Goal: Find specific page/section: Find specific page/section

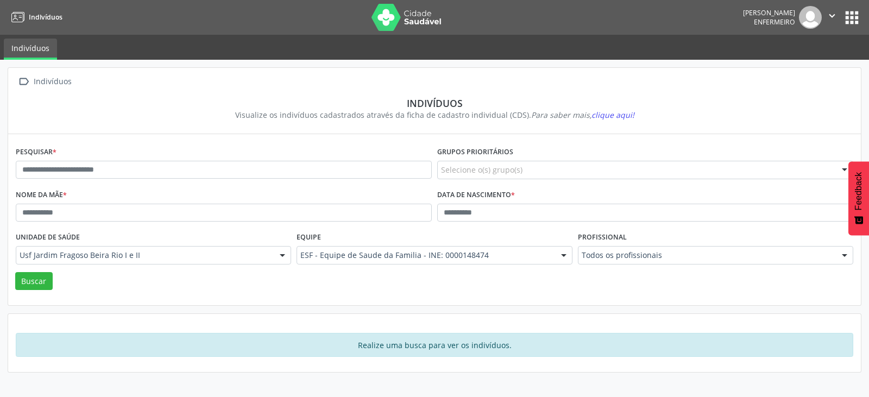
click at [850, 23] on button "apps" at bounding box center [851, 17] width 19 height 19
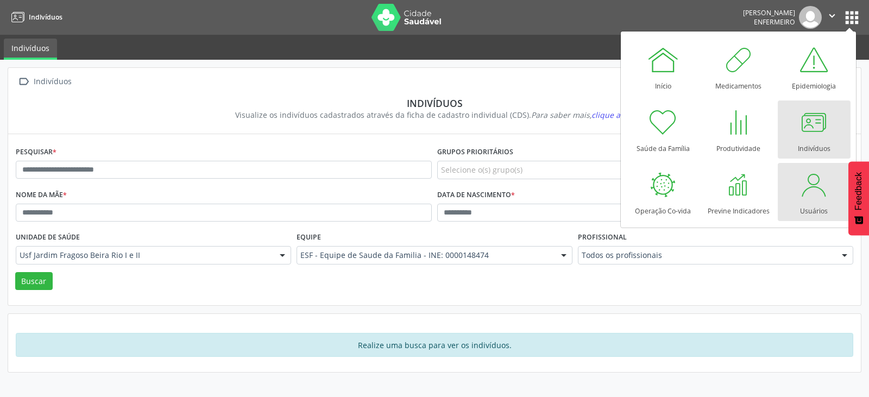
click at [808, 189] on div at bounding box center [813, 184] width 33 height 33
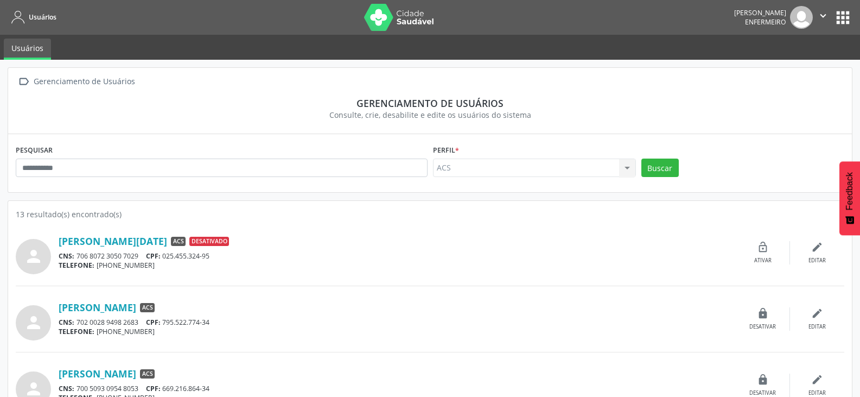
click at [833, 14] on button "" at bounding box center [823, 17] width 21 height 23
click at [797, 19] on img at bounding box center [801, 17] width 23 height 23
click at [816, 17] on button "" at bounding box center [823, 17] width 21 height 23
click at [845, 13] on button "apps" at bounding box center [843, 17] width 19 height 19
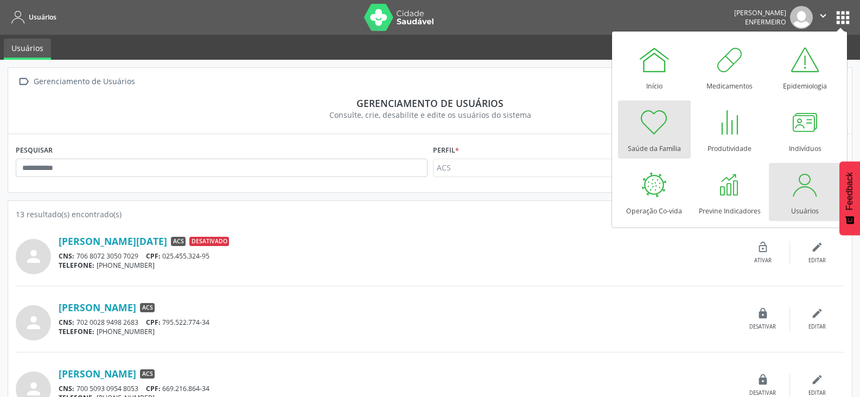
click at [664, 129] on div at bounding box center [654, 122] width 33 height 33
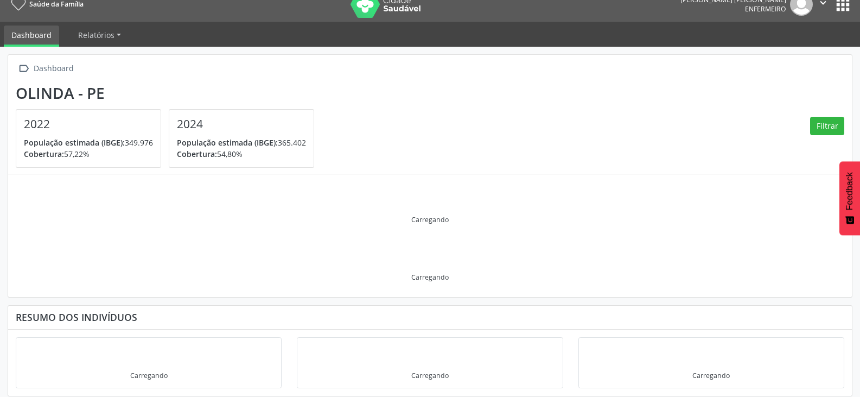
scroll to position [20, 0]
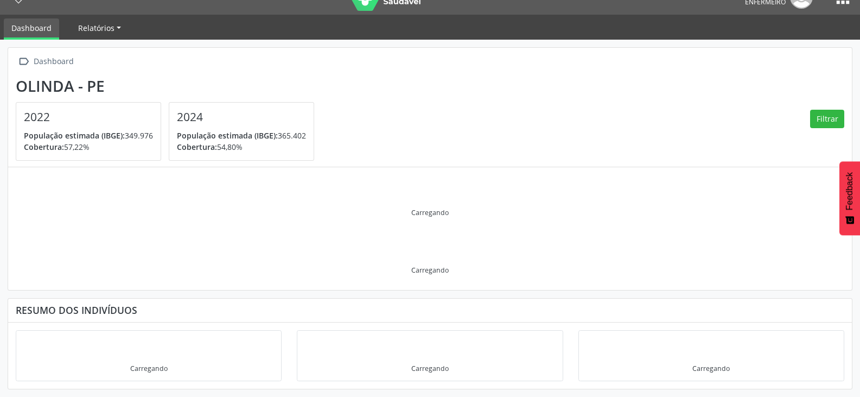
click at [106, 28] on span "Relatórios" at bounding box center [96, 28] width 36 height 10
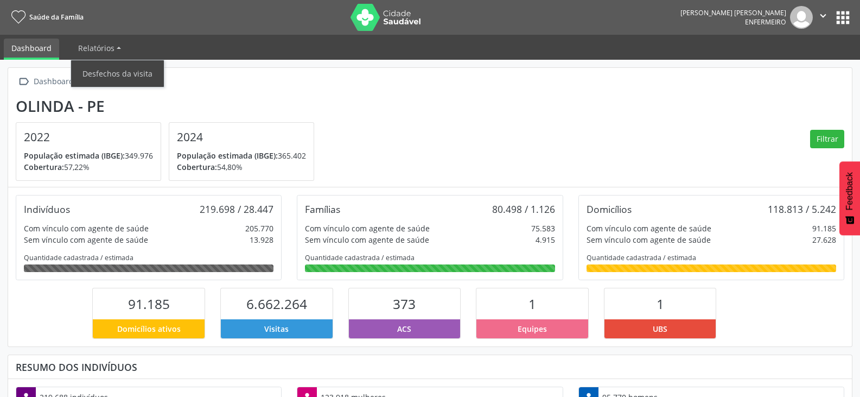
scroll to position [180, 282]
drag, startPoint x: 842, startPoint y: 7, endPoint x: 842, endPoint y: 13, distance: 6.0
click at [842, 7] on div "Amanda Santos Fernandes Enfermeiro  Configurações Sair apps" at bounding box center [767, 17] width 172 height 23
click at [841, 20] on button "apps" at bounding box center [843, 17] width 19 height 19
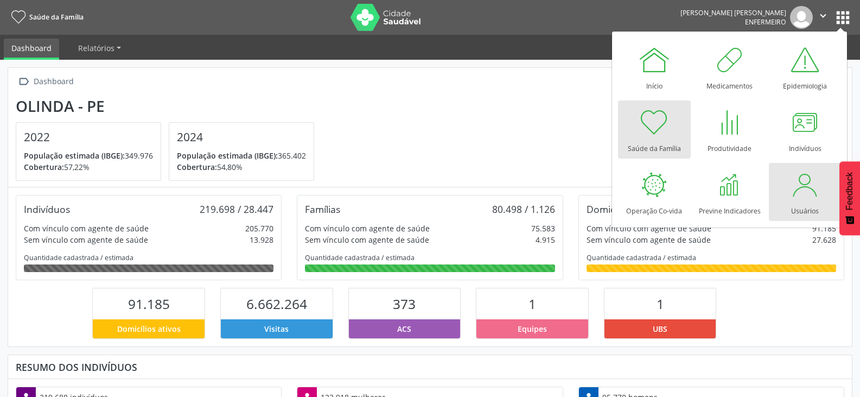
click at [799, 177] on div at bounding box center [805, 184] width 33 height 33
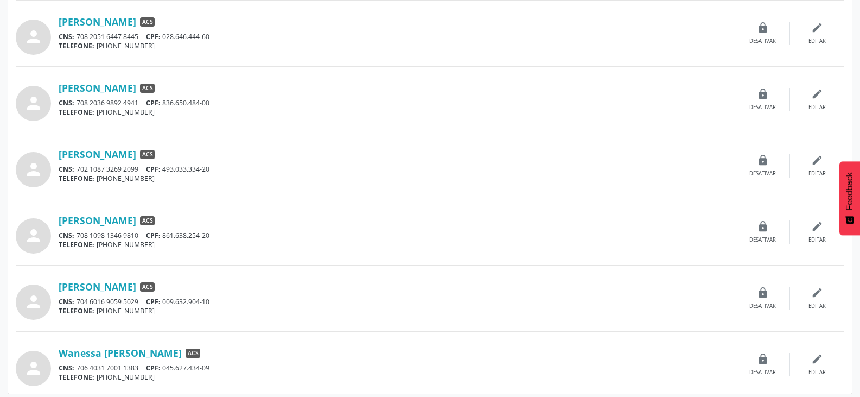
scroll to position [688, 0]
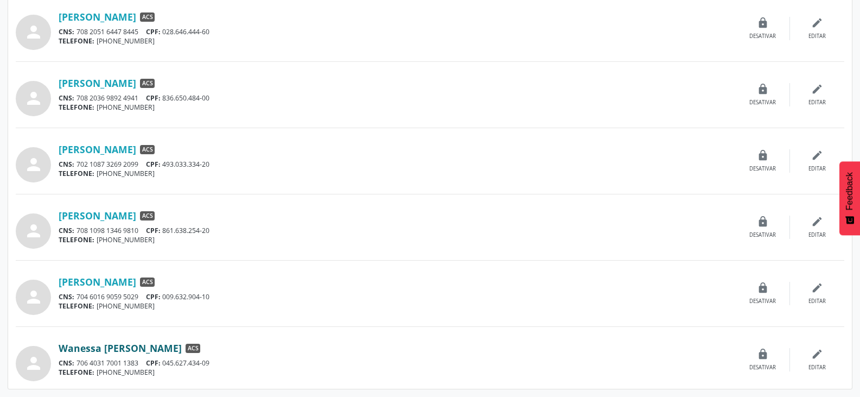
click at [161, 346] on link "Wanessa [PERSON_NAME]" at bounding box center [120, 348] width 123 height 12
click at [117, 281] on link "[PERSON_NAME]" at bounding box center [98, 282] width 78 height 12
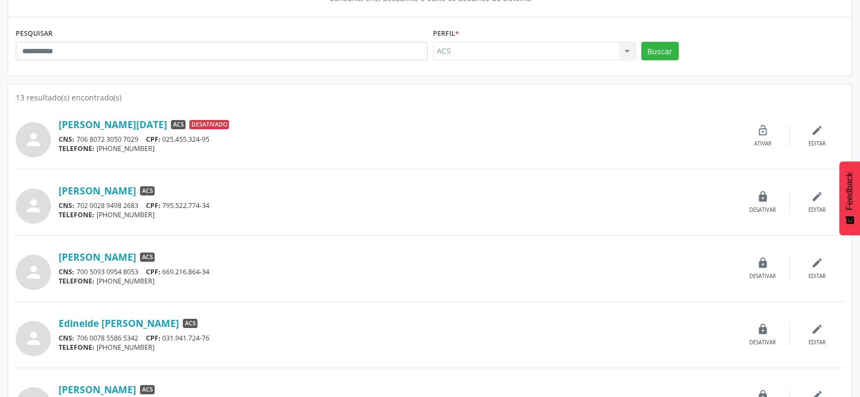
scroll to position [0, 0]
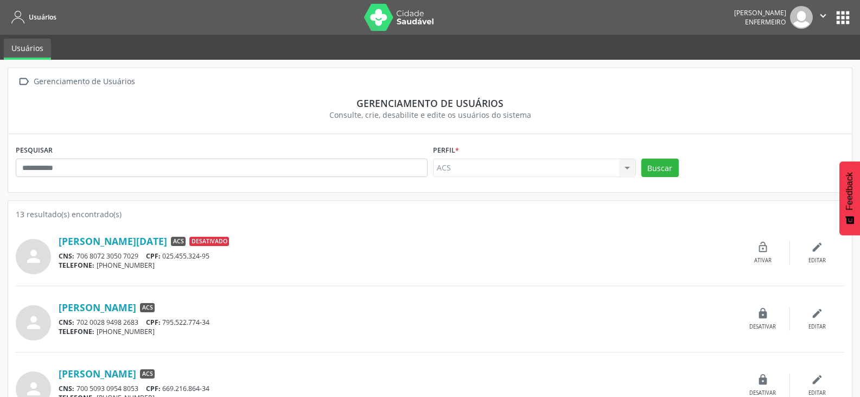
click at [851, 19] on button "apps" at bounding box center [843, 17] width 19 height 19
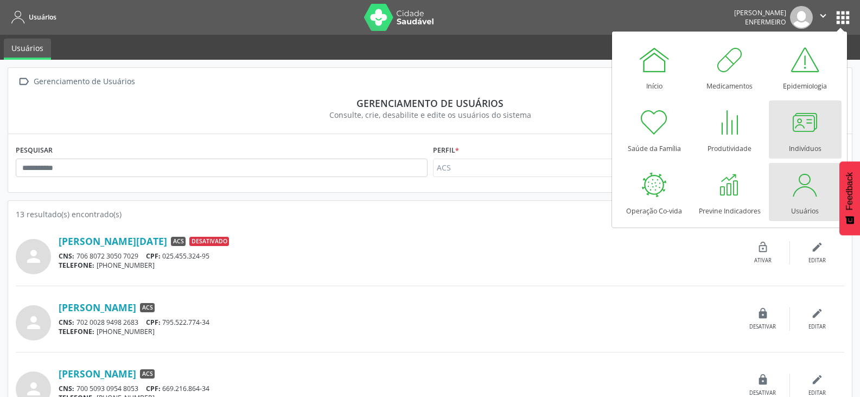
click at [825, 122] on link "Indivíduos" at bounding box center [805, 129] width 73 height 58
